Goal: Book appointment/travel/reservation

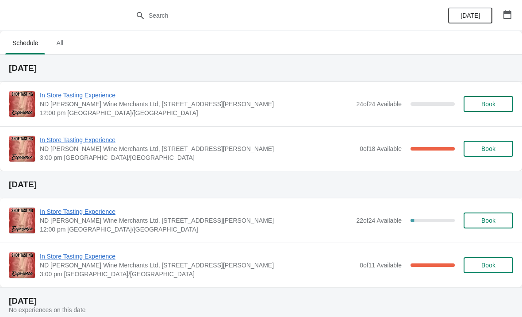
click at [513, 14] on button "button" at bounding box center [508, 15] width 16 height 16
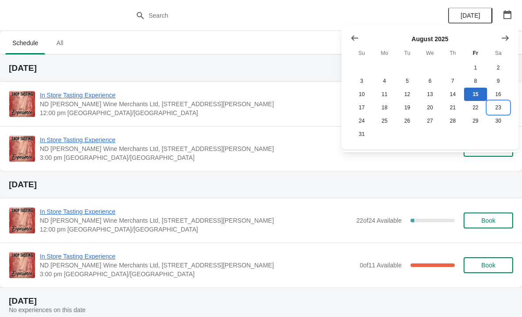
click at [496, 111] on button "23" at bounding box center [498, 107] width 23 height 13
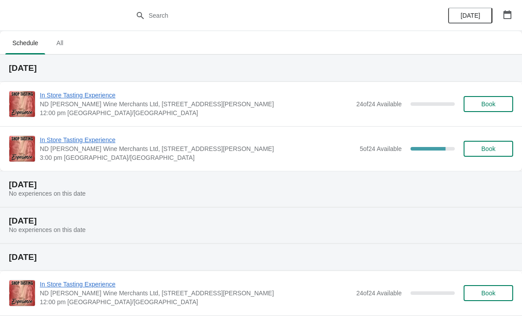
click at [280, 151] on span "ND [PERSON_NAME] Wine Merchants Ltd, [STREET_ADDRESS][PERSON_NAME]" at bounding box center [198, 148] width 316 height 9
click at [266, 140] on span "In Store Tasting Experience" at bounding box center [198, 139] width 316 height 9
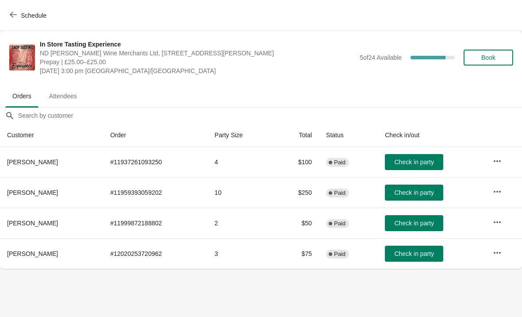
click at [32, 16] on span "Schedule" at bounding box center [34, 15] width 26 height 7
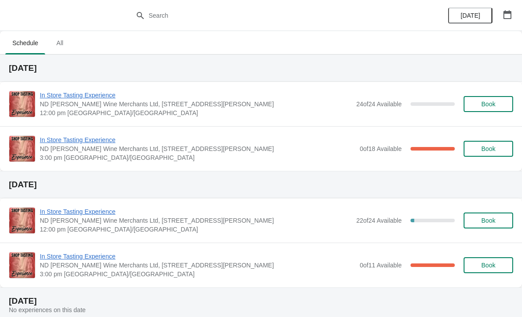
click at [508, 15] on icon "button" at bounding box center [507, 14] width 9 height 9
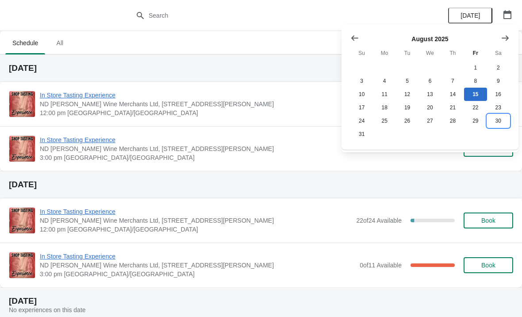
click at [498, 124] on button "30" at bounding box center [498, 120] width 23 height 13
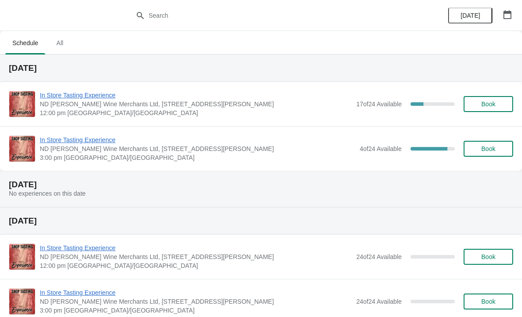
click at [507, 12] on icon "button" at bounding box center [508, 14] width 8 height 9
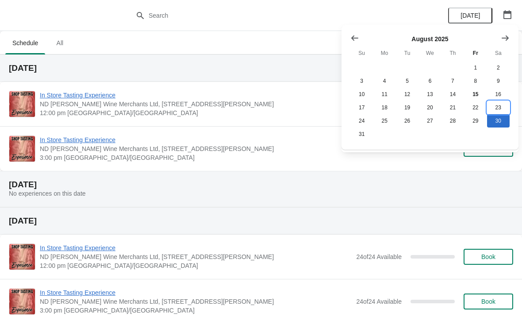
click at [499, 108] on button "23" at bounding box center [498, 107] width 23 height 13
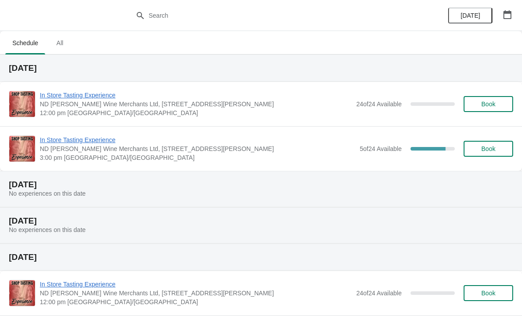
click at [263, 143] on span "In Store Tasting Experience" at bounding box center [198, 139] width 316 height 9
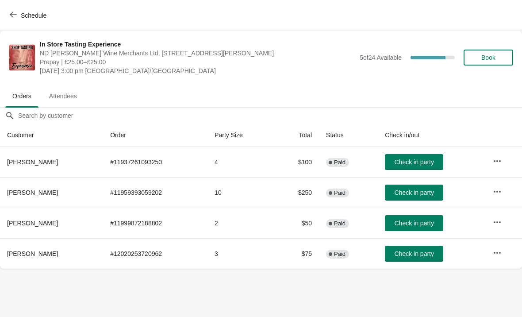
click at [498, 220] on icon "button" at bounding box center [497, 222] width 9 height 9
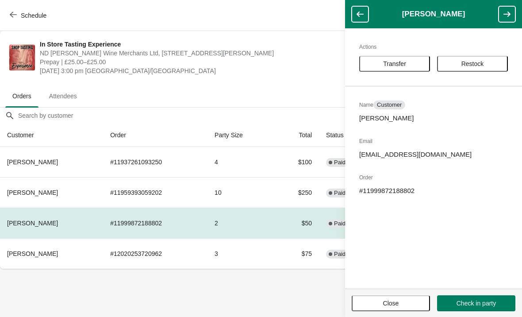
click at [398, 60] on span "Transfer" at bounding box center [394, 63] width 23 height 7
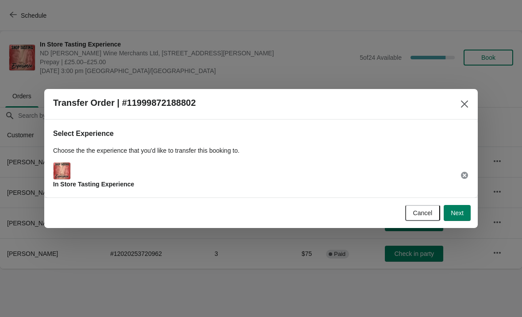
click at [460, 206] on button "Next" at bounding box center [457, 213] width 27 height 16
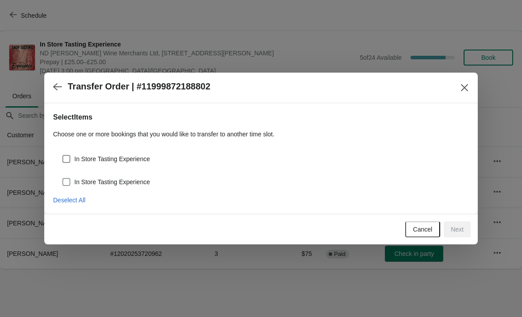
click at [75, 177] on label "In Store Tasting Experience" at bounding box center [106, 182] width 88 height 12
click at [63, 178] on input "In Store Tasting Experience" at bounding box center [62, 178] width 0 height 0
checkbox input "true"
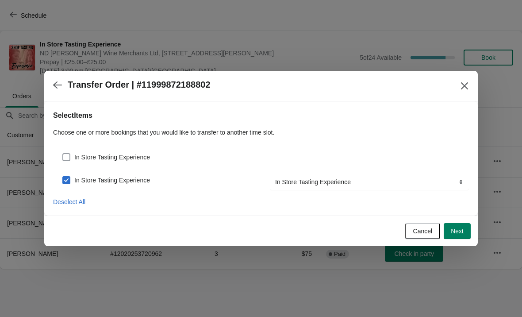
click at [70, 155] on span at bounding box center [66, 157] width 8 height 8
click at [63, 154] on input "In Store Tasting Experience" at bounding box center [62, 153] width 0 height 0
checkbox input "true"
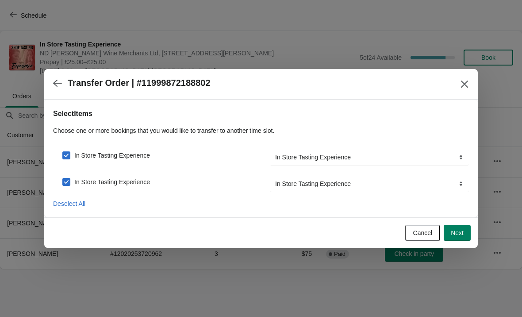
click at [451, 229] on span "Next" at bounding box center [457, 232] width 13 height 7
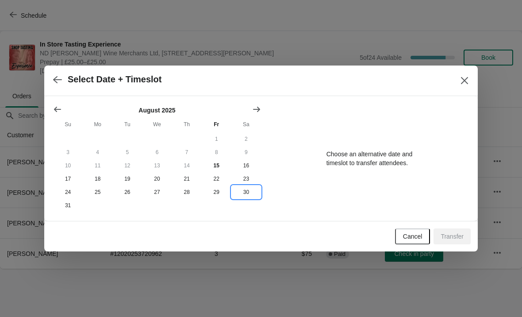
click at [247, 197] on button "30" at bounding box center [247, 192] width 30 height 13
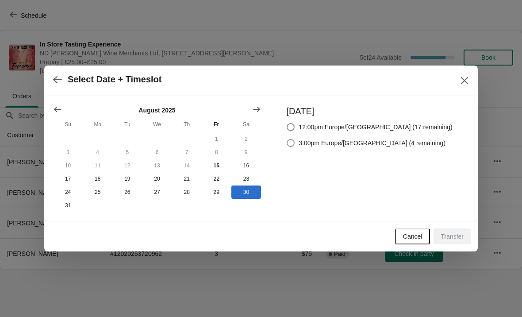
click at [295, 142] on span at bounding box center [291, 143] width 8 height 8
click at [287, 139] on input "3:00pm Europe/[GEOGRAPHIC_DATA] (4 remaining)" at bounding box center [287, 139] width 0 height 0
radio input "true"
click at [456, 232] on button "Transfer" at bounding box center [452, 236] width 37 height 16
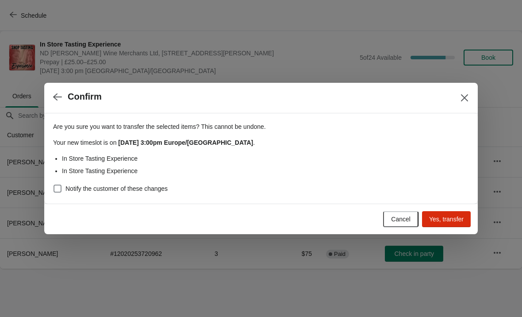
click at [443, 220] on span "Yes, transfer" at bounding box center [446, 219] width 35 height 7
click at [51, 191] on div "Are you sure you want to transfer the selected items ? This cannot be undone. Y…" at bounding box center [261, 158] width 434 height 90
click at [54, 187] on span at bounding box center [58, 189] width 8 height 8
click at [54, 185] on input "Notify the customer of these changes" at bounding box center [54, 185] width 0 height 0
checkbox input "true"
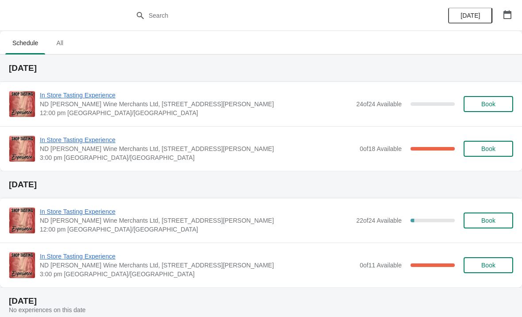
click at [509, 8] on button "button" at bounding box center [508, 15] width 16 height 16
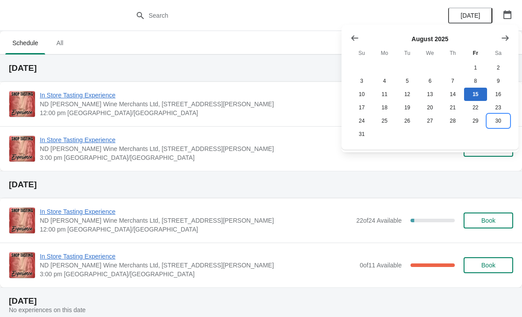
click at [501, 121] on button "30" at bounding box center [498, 120] width 23 height 13
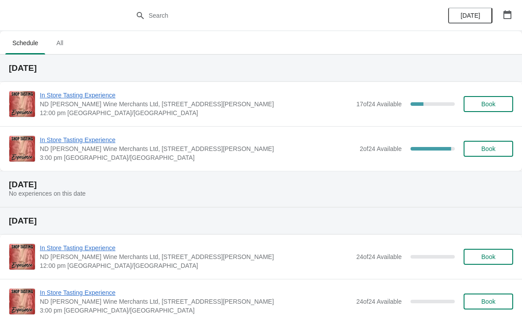
click at [281, 150] on span "ND [PERSON_NAME] Wine Merchants Ltd, [STREET_ADDRESS][PERSON_NAME]" at bounding box center [198, 148] width 316 height 9
click at [278, 143] on span "In Store Tasting Experience" at bounding box center [198, 139] width 316 height 9
